Goal: Task Accomplishment & Management: Manage account settings

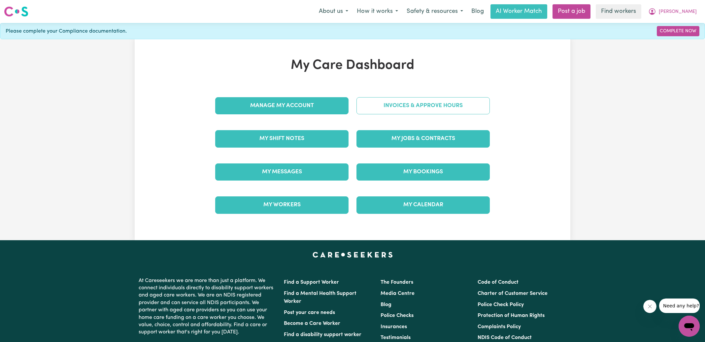
click at [394, 107] on link "Invoices & Approve Hours" at bounding box center [422, 105] width 133 height 17
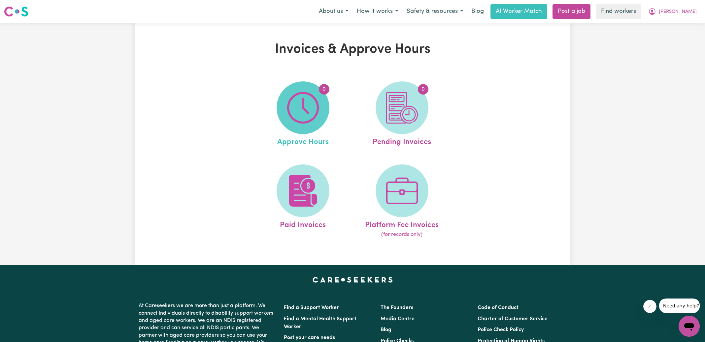
click at [313, 118] on img at bounding box center [303, 108] width 32 height 32
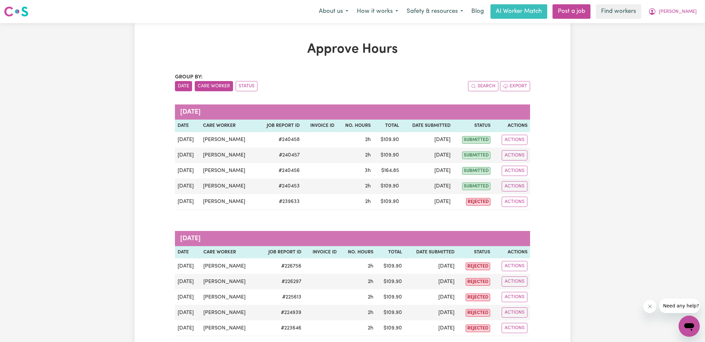
click at [213, 85] on button "Care Worker" at bounding box center [214, 86] width 38 height 10
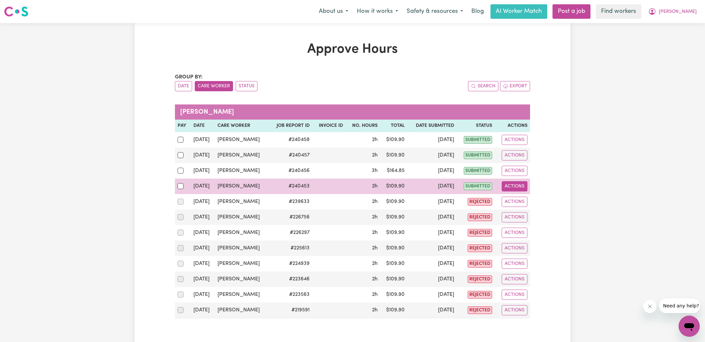
click at [521, 185] on button "Actions" at bounding box center [514, 186] width 26 height 10
click at [524, 202] on link "View Job Report" at bounding box center [530, 201] width 56 height 13
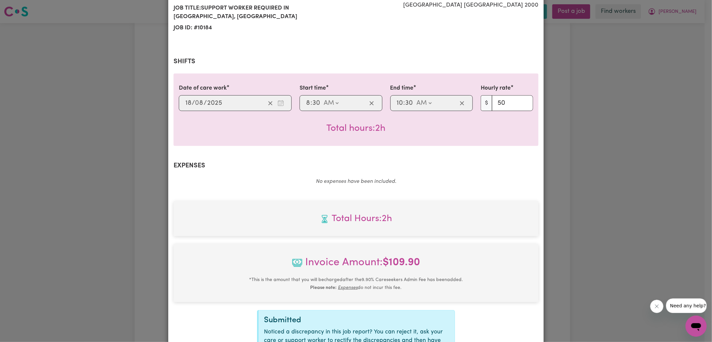
scroll to position [174, 0]
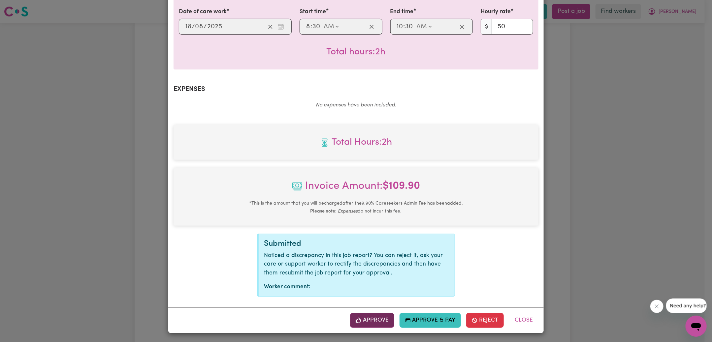
click at [371, 322] on button "Approve" at bounding box center [372, 320] width 44 height 15
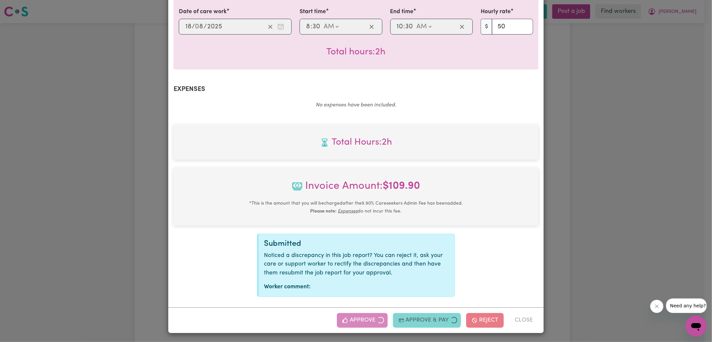
click at [573, 216] on div "Job Report # 240453 - [PERSON_NAME] Summary Job report # 240453 Client name: [P…" at bounding box center [356, 171] width 712 height 342
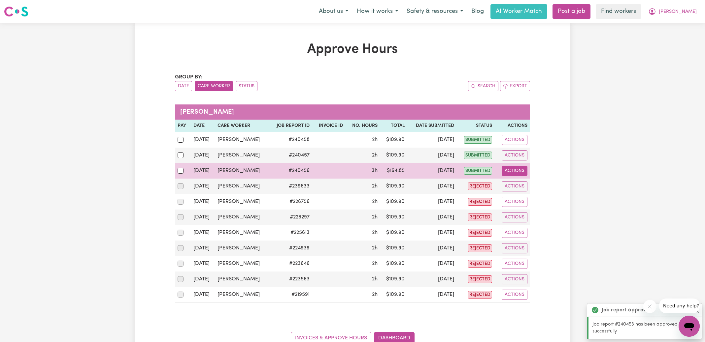
click at [513, 172] on button "Actions" at bounding box center [514, 171] width 26 height 10
click at [522, 186] on link "View Job Report" at bounding box center [530, 185] width 56 height 13
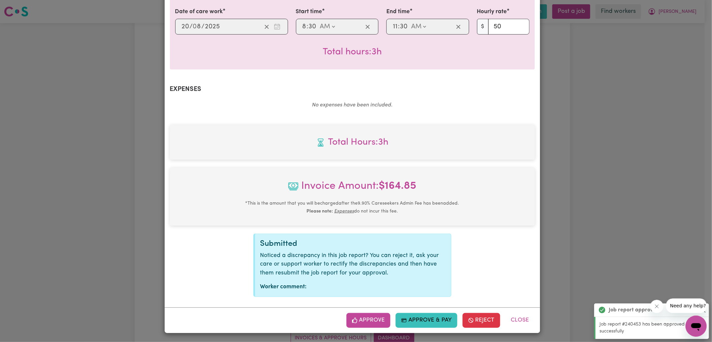
click at [379, 317] on button "Approve" at bounding box center [368, 320] width 44 height 15
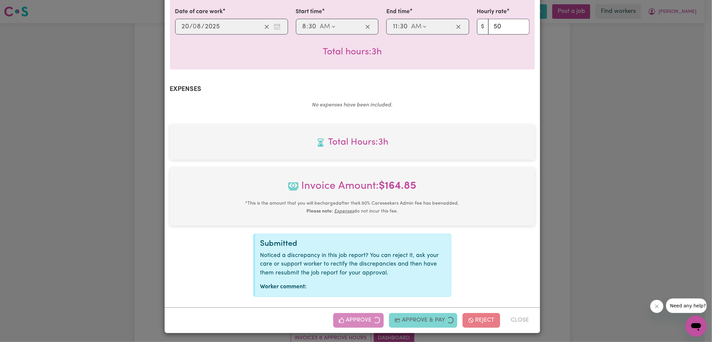
click at [622, 137] on div "Job Report # 240456 - [PERSON_NAME] Summary Job report # 240456 Client name: [P…" at bounding box center [356, 171] width 712 height 342
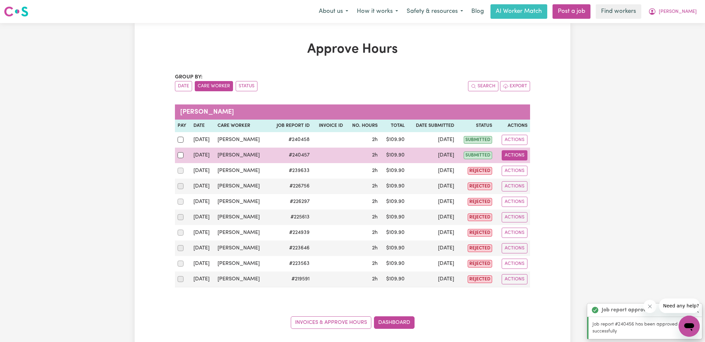
click at [519, 155] on button "Actions" at bounding box center [514, 155] width 26 height 10
click at [532, 165] on link "View Job Report" at bounding box center [530, 170] width 56 height 13
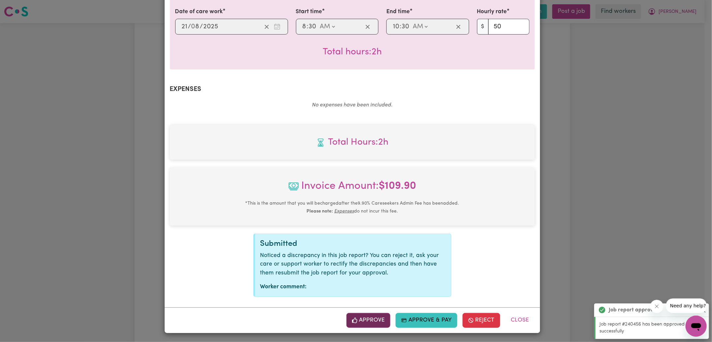
click at [379, 321] on button "Approve" at bounding box center [368, 320] width 44 height 15
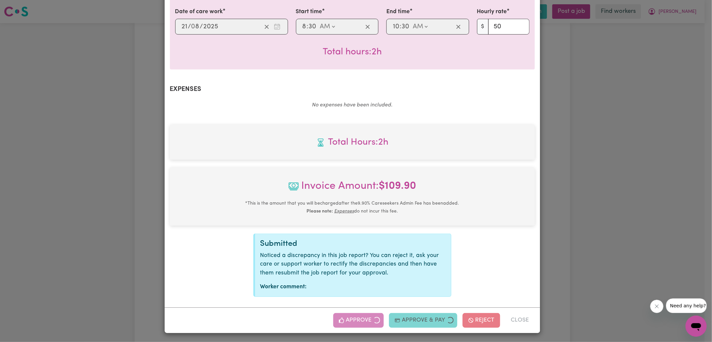
click at [611, 169] on div "Job Report # 240457 - [PERSON_NAME] Summary Job report # 240457 Client name: [P…" at bounding box center [356, 171] width 712 height 342
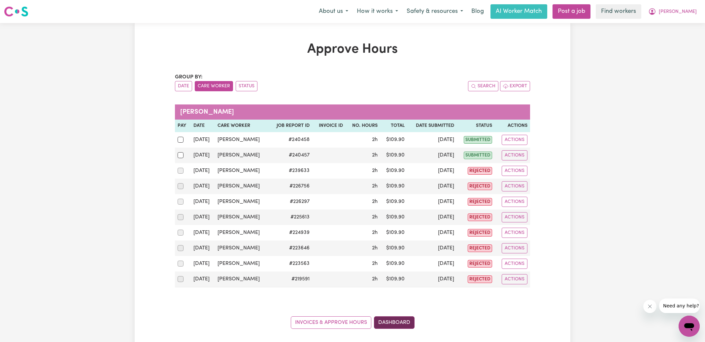
click at [389, 322] on link "Dashboard" at bounding box center [394, 323] width 41 height 13
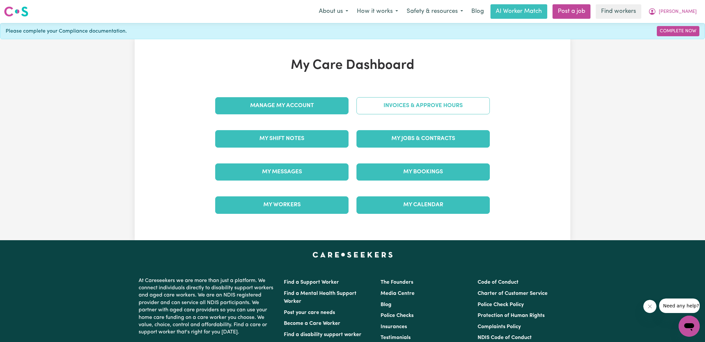
click at [407, 105] on link "Invoices & Approve Hours" at bounding box center [422, 105] width 133 height 17
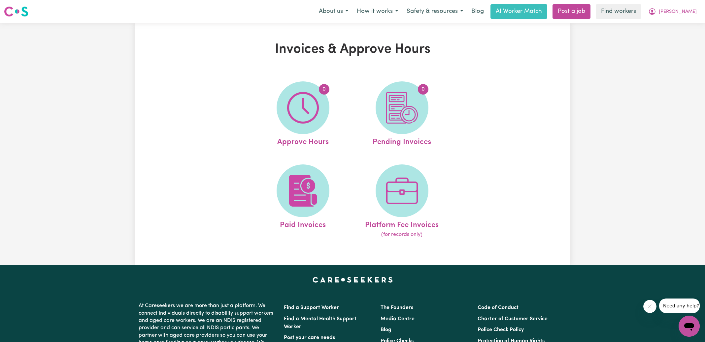
click at [407, 105] on img at bounding box center [402, 108] width 32 height 32
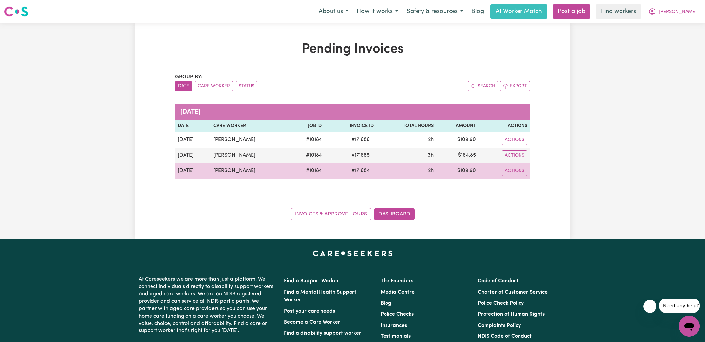
click at [359, 171] on span "# 171684" at bounding box center [360, 171] width 26 height 8
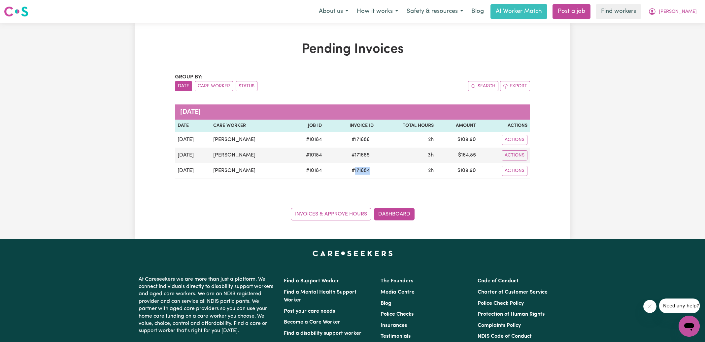
copy span "171684"
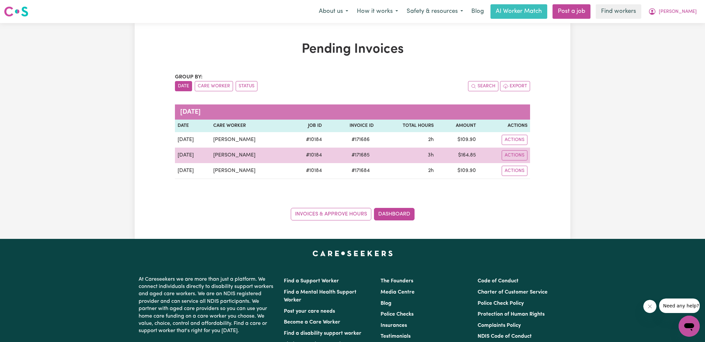
click at [357, 153] on span "# 171685" at bounding box center [360, 155] width 26 height 8
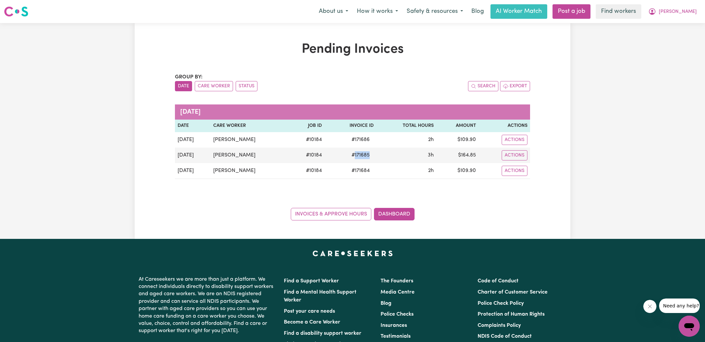
copy span "171685"
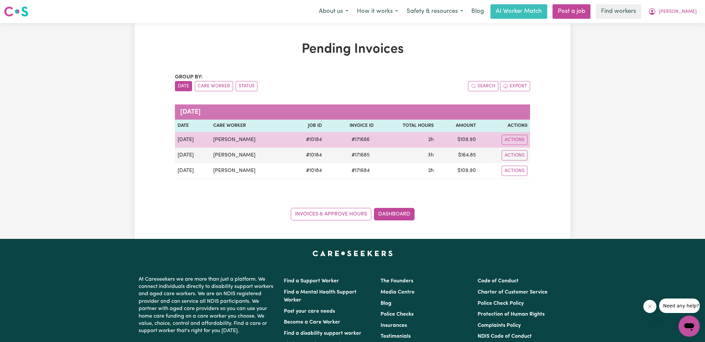
click at [362, 141] on span "# 171686" at bounding box center [360, 140] width 26 height 8
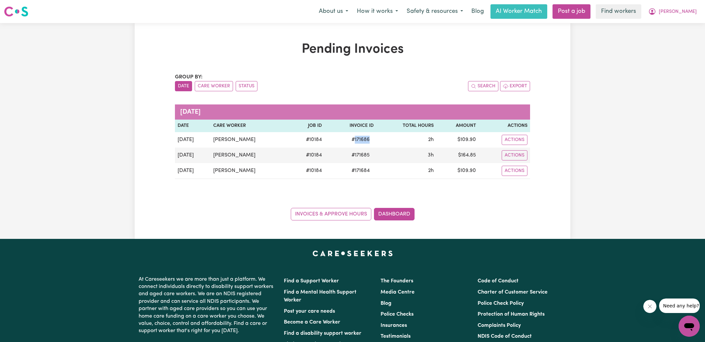
copy span "171686"
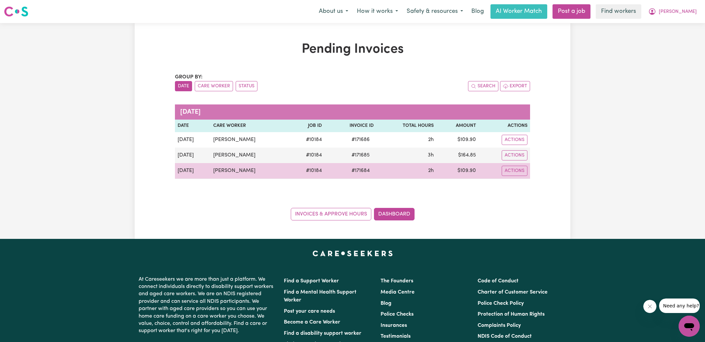
click at [466, 171] on td "$ 109.90" at bounding box center [457, 171] width 42 height 16
click at [467, 171] on td "$ 109.90" at bounding box center [457, 171] width 42 height 16
click at [471, 171] on td "$ 109.90" at bounding box center [457, 171] width 42 height 16
copy td "109.90"
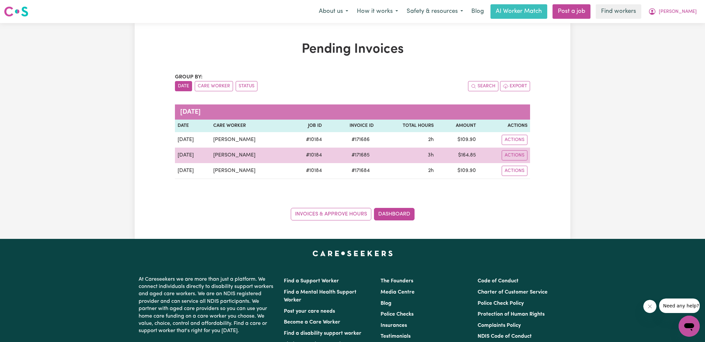
click at [466, 150] on td "$ 164.85" at bounding box center [457, 156] width 42 height 16
click at [469, 155] on td "$ 164.85" at bounding box center [457, 156] width 42 height 16
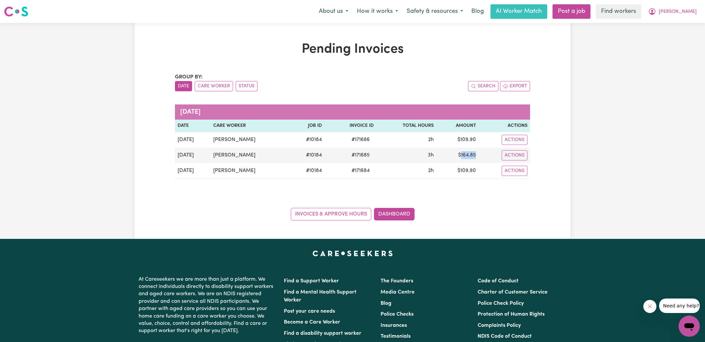
copy td "164.85"
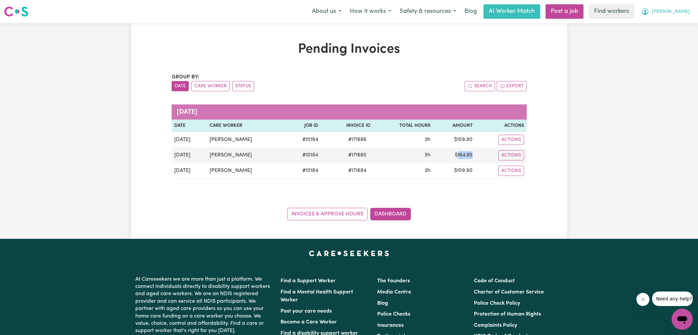
click at [649, 12] on icon "My Account" at bounding box center [645, 12] width 8 height 8
click at [665, 38] on link "Logout" at bounding box center [667, 38] width 52 height 13
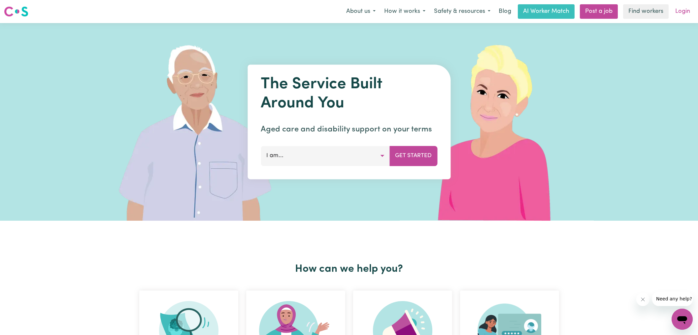
click at [681, 13] on link "Login" at bounding box center [682, 11] width 23 height 15
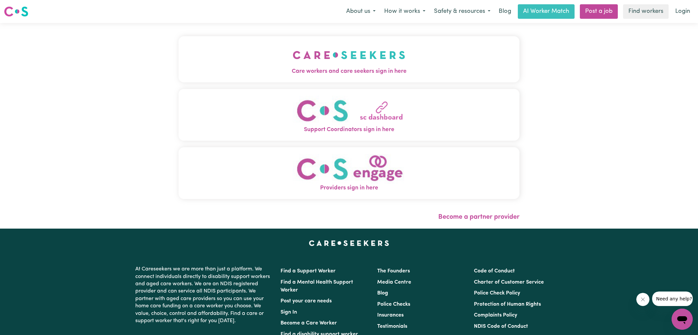
click at [296, 60] on img "Care workers and care seekers sign in here" at bounding box center [349, 55] width 112 height 24
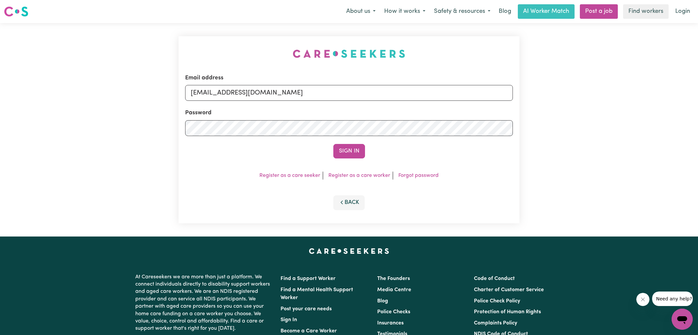
click at [258, 45] on div "Email address [EMAIL_ADDRESS][DOMAIN_NAME] Password Sign In Register as a care …" at bounding box center [348, 130] width 349 height 214
drag, startPoint x: 224, startPoint y: 91, endPoint x: 596, endPoint y: 145, distance: 375.9
click at [603, 158] on div "Email address [EMAIL_ADDRESS][DOMAIN_NAME] Password Sign In Register as a care …" at bounding box center [349, 130] width 698 height 214
type input "[EMAIL_ADDRESS][DOMAIN_NAME]"
click at [333, 144] on button "Sign In" at bounding box center [349, 151] width 32 height 15
